Goal: Information Seeking & Learning: Learn about a topic

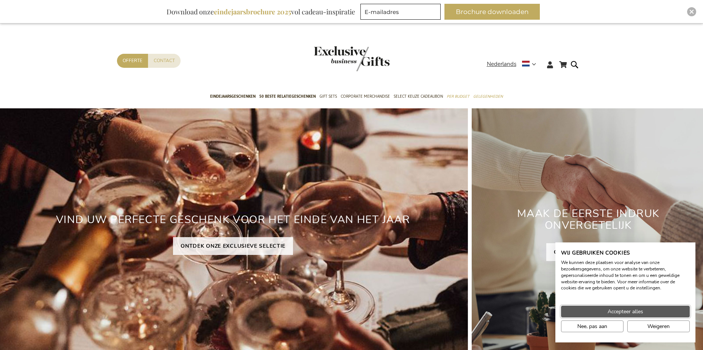
click at [644, 312] on button "Accepteer alles" at bounding box center [625, 312] width 129 height 12
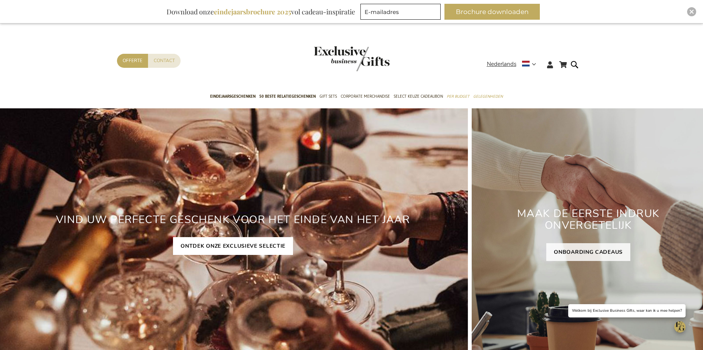
click at [212, 243] on link "ONTDEK ONZE EXCLUSIEVE SELECTIE" at bounding box center [233, 246] width 120 height 18
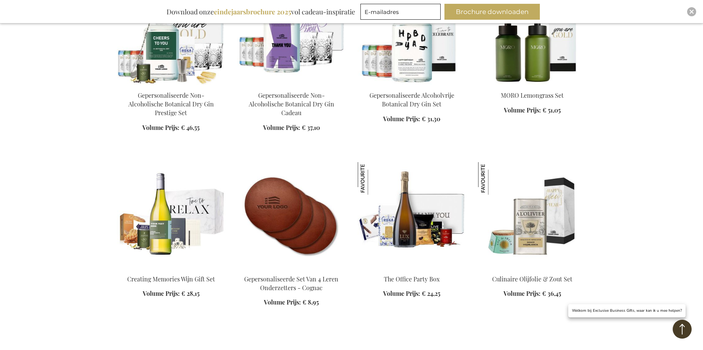
scroll to position [947, 0]
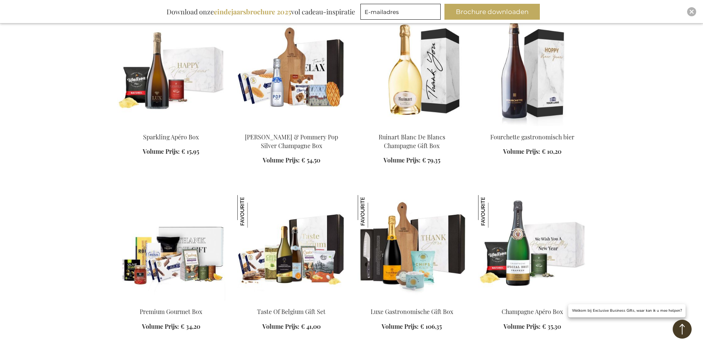
scroll to position [1439, 0]
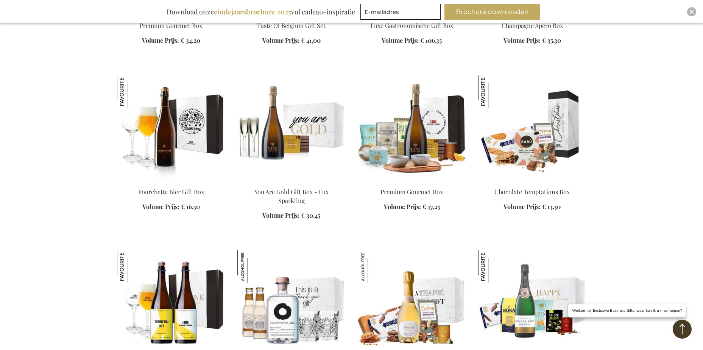
scroll to position [1780, 0]
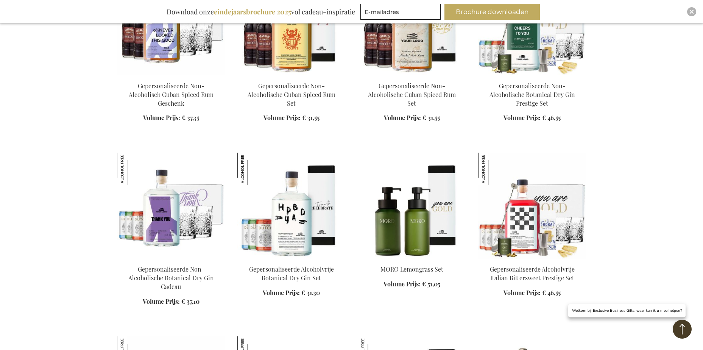
scroll to position [2840, 0]
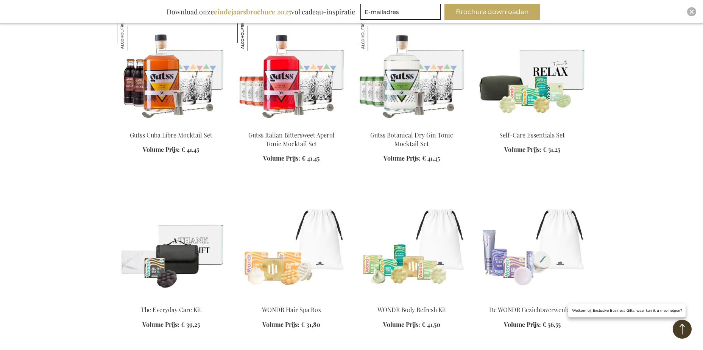
scroll to position [3559, 0]
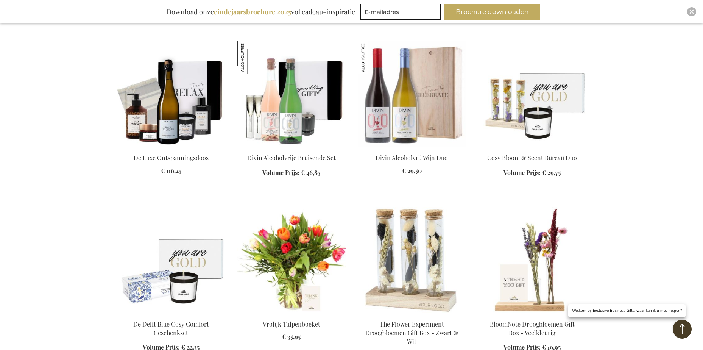
scroll to position [4014, 0]
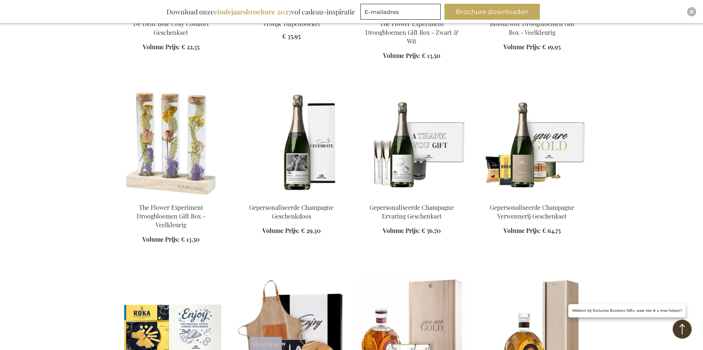
scroll to position [4468, 0]
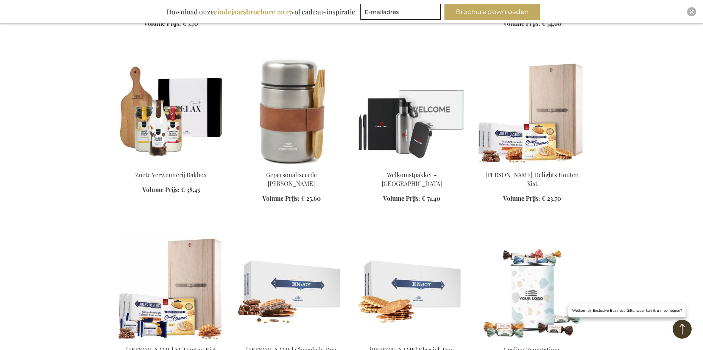
scroll to position [4733, 0]
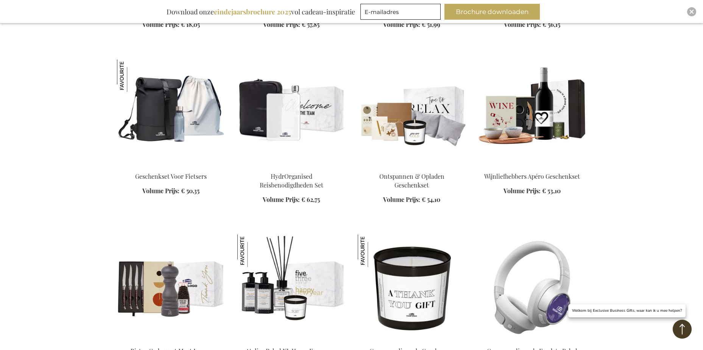
scroll to position [5604, 0]
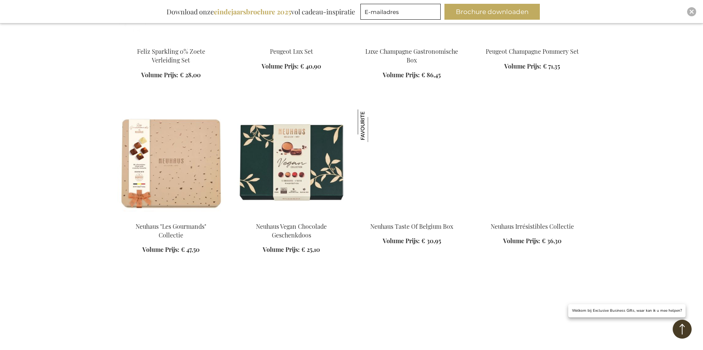
scroll to position [6286, 0]
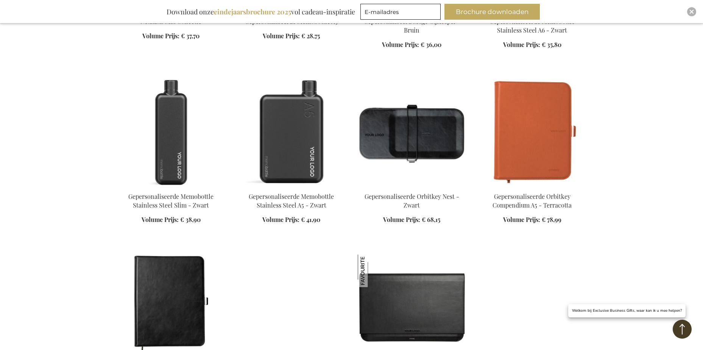
scroll to position [6664, 0]
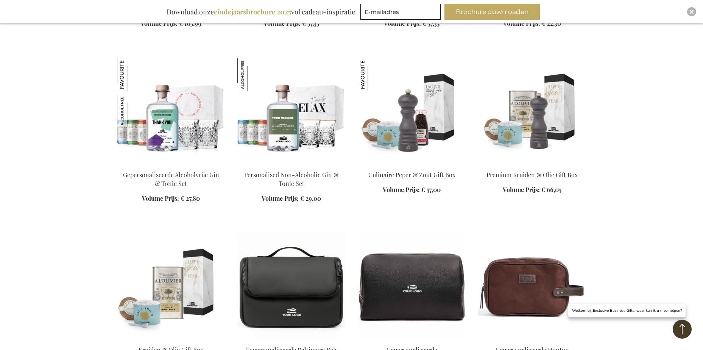
scroll to position [7005, 0]
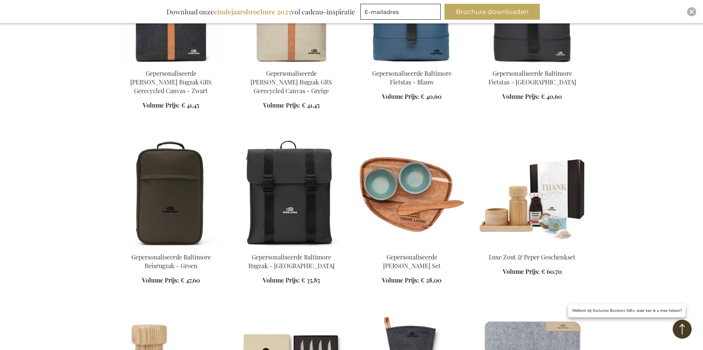
scroll to position [7687, 0]
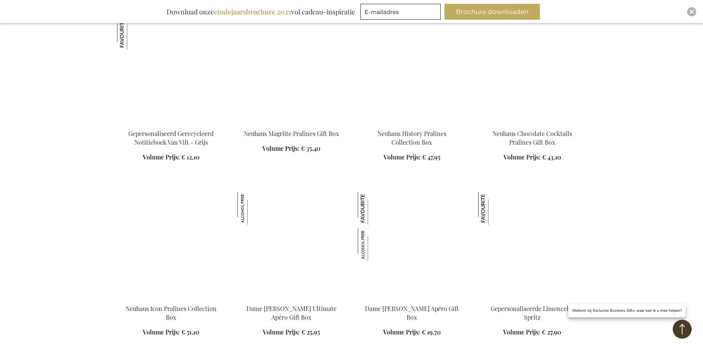
scroll to position [8141, 0]
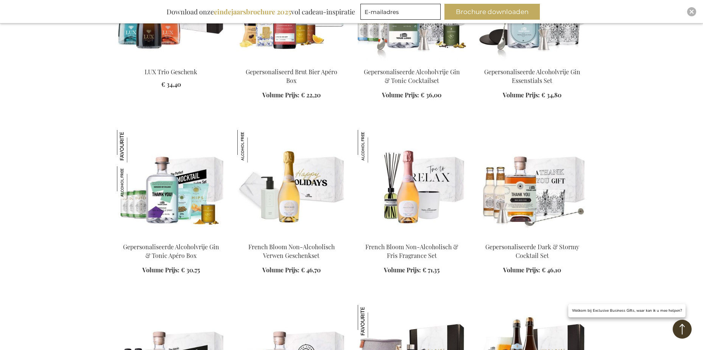
scroll to position [8596, 0]
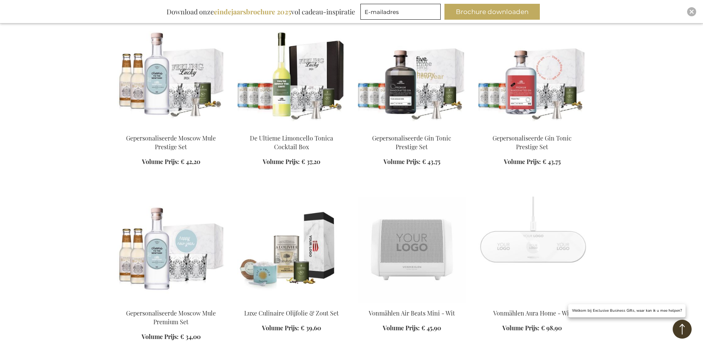
scroll to position [9164, 0]
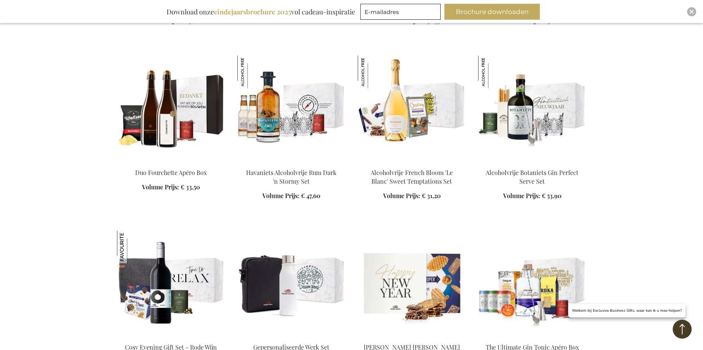
scroll to position [9883, 0]
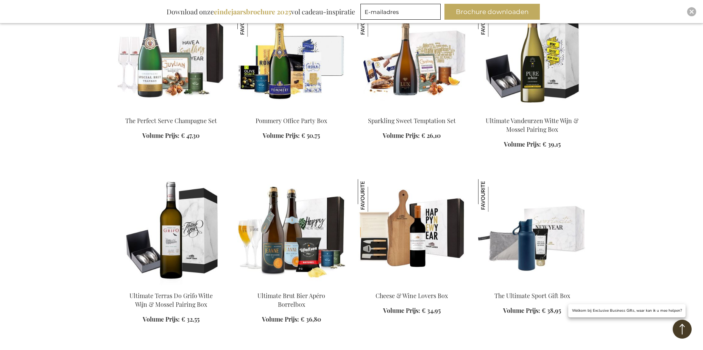
scroll to position [10262, 0]
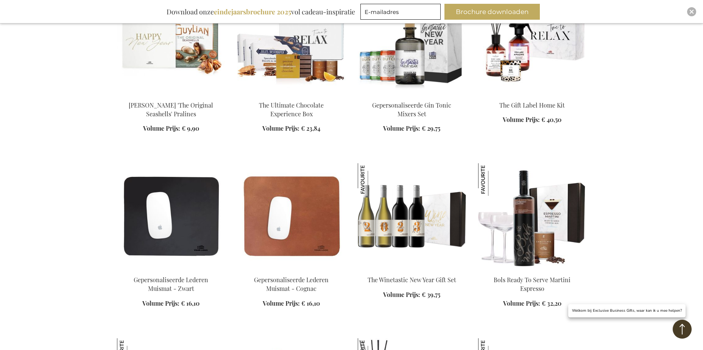
scroll to position [11095, 0]
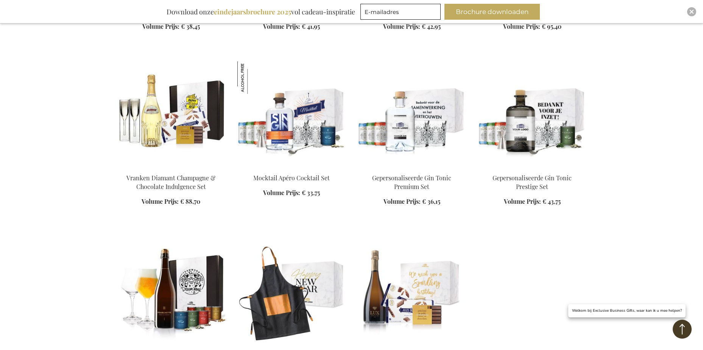
scroll to position [11435, 0]
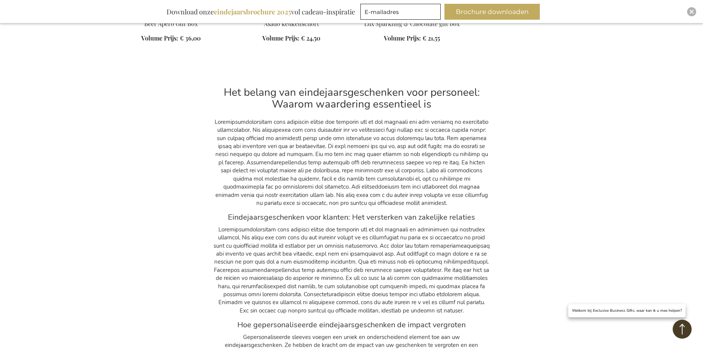
scroll to position [11738, 0]
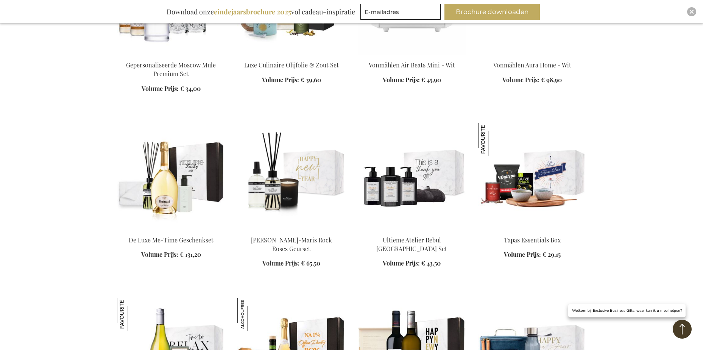
scroll to position [9239, 0]
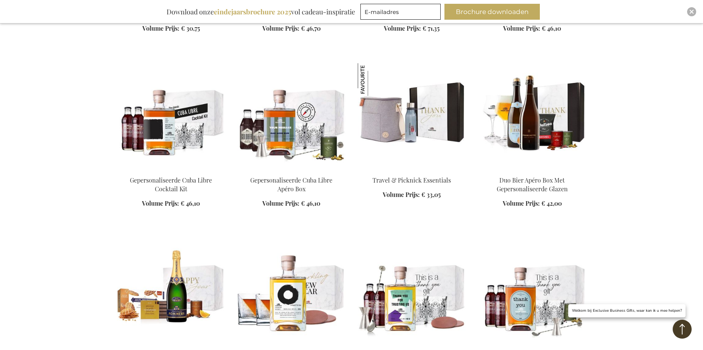
scroll to position [8633, 0]
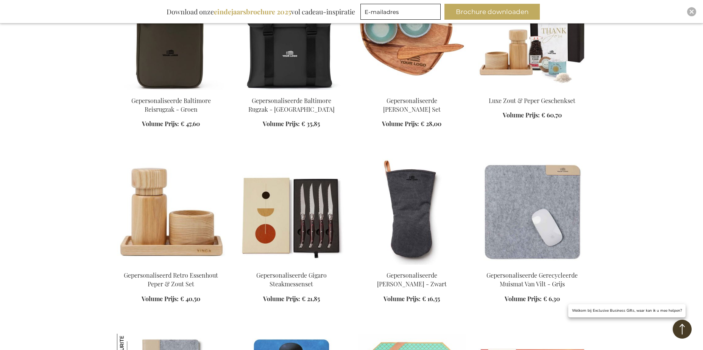
scroll to position [7687, 0]
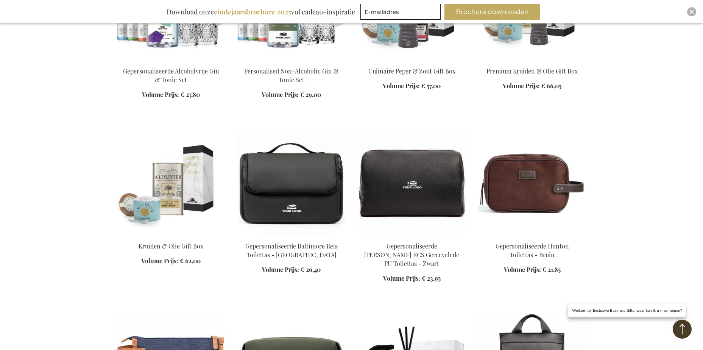
scroll to position [7081, 0]
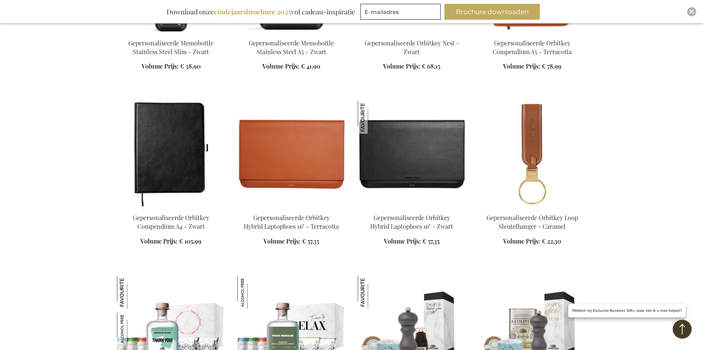
scroll to position [6702, 0]
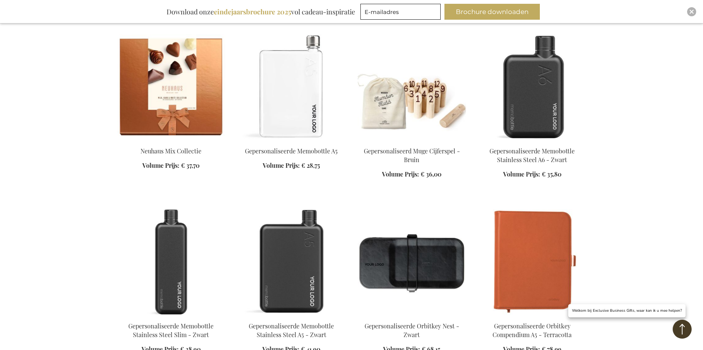
scroll to position [6475, 0]
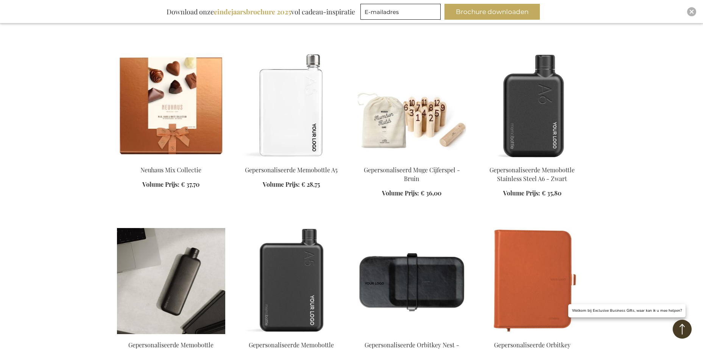
click at [184, 228] on img at bounding box center [171, 281] width 108 height 106
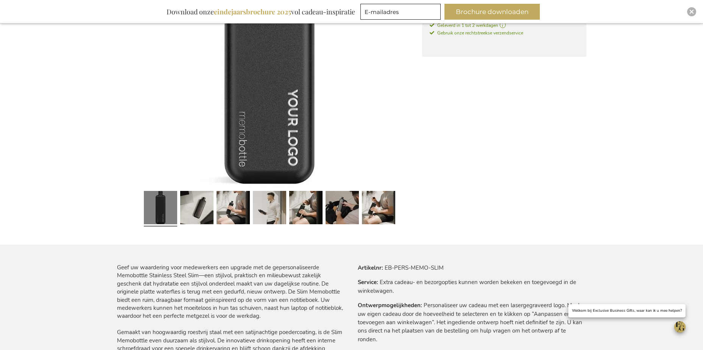
scroll to position [151, 0]
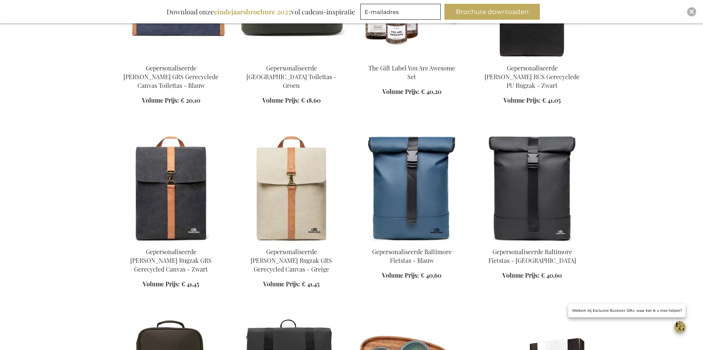
scroll to position [1791, 0]
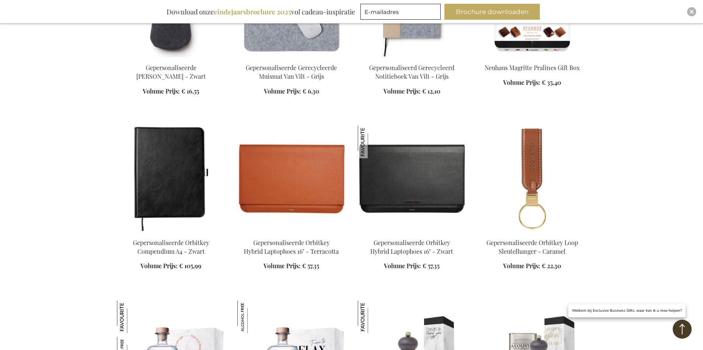
scroll to position [958, 0]
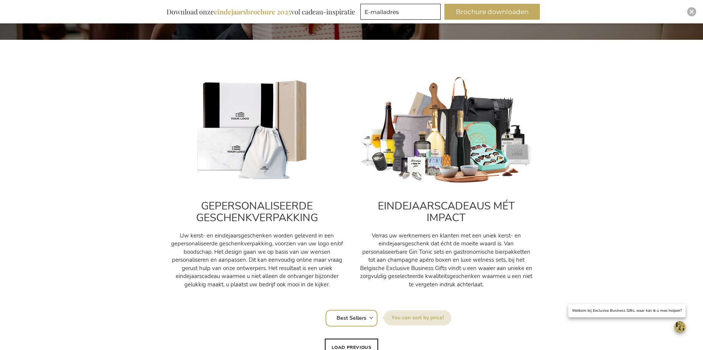
scroll to position [341, 0]
